Goal: Register for event/course

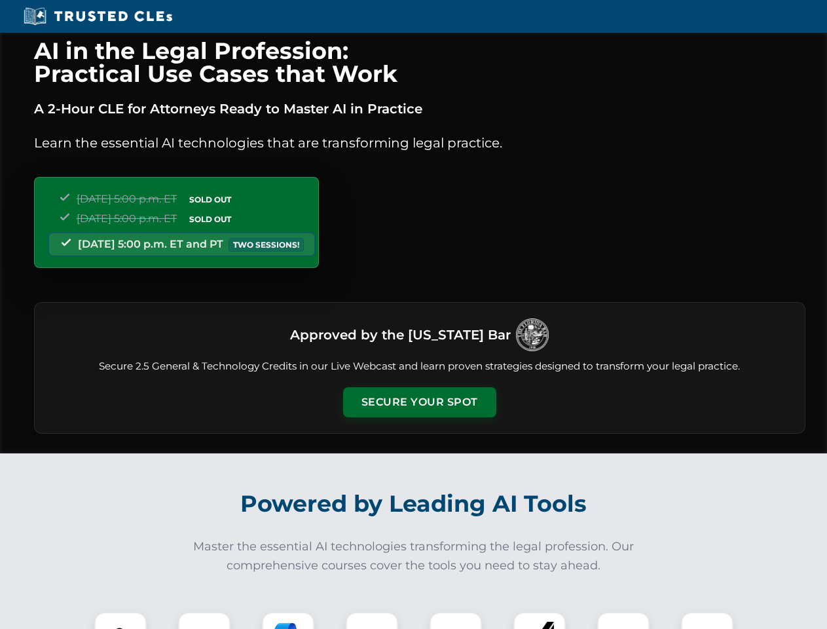
click at [419, 402] on button "Secure Your Spot" at bounding box center [419, 402] width 153 height 30
click at [121, 620] on img at bounding box center [121, 638] width 38 height 38
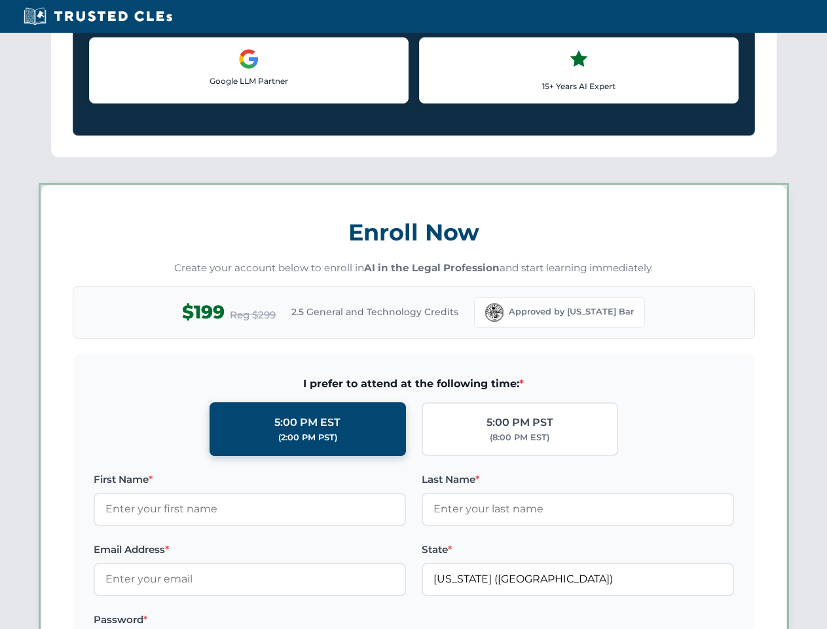
click at [288, 620] on label "Password *" at bounding box center [250, 620] width 313 height 16
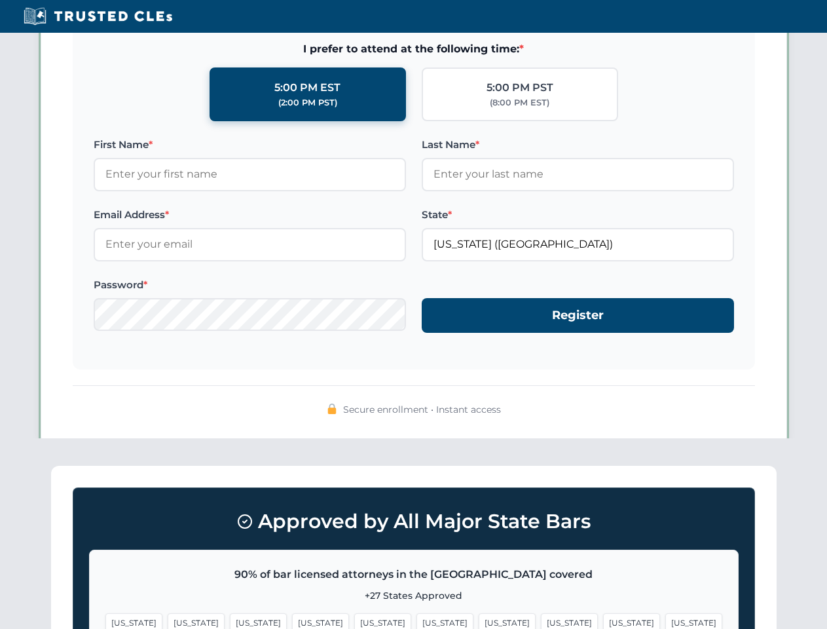
click at [603, 620] on span "[US_STATE]" at bounding box center [631, 622] width 57 height 19
